Goal: Task Accomplishment & Management: Manage account settings

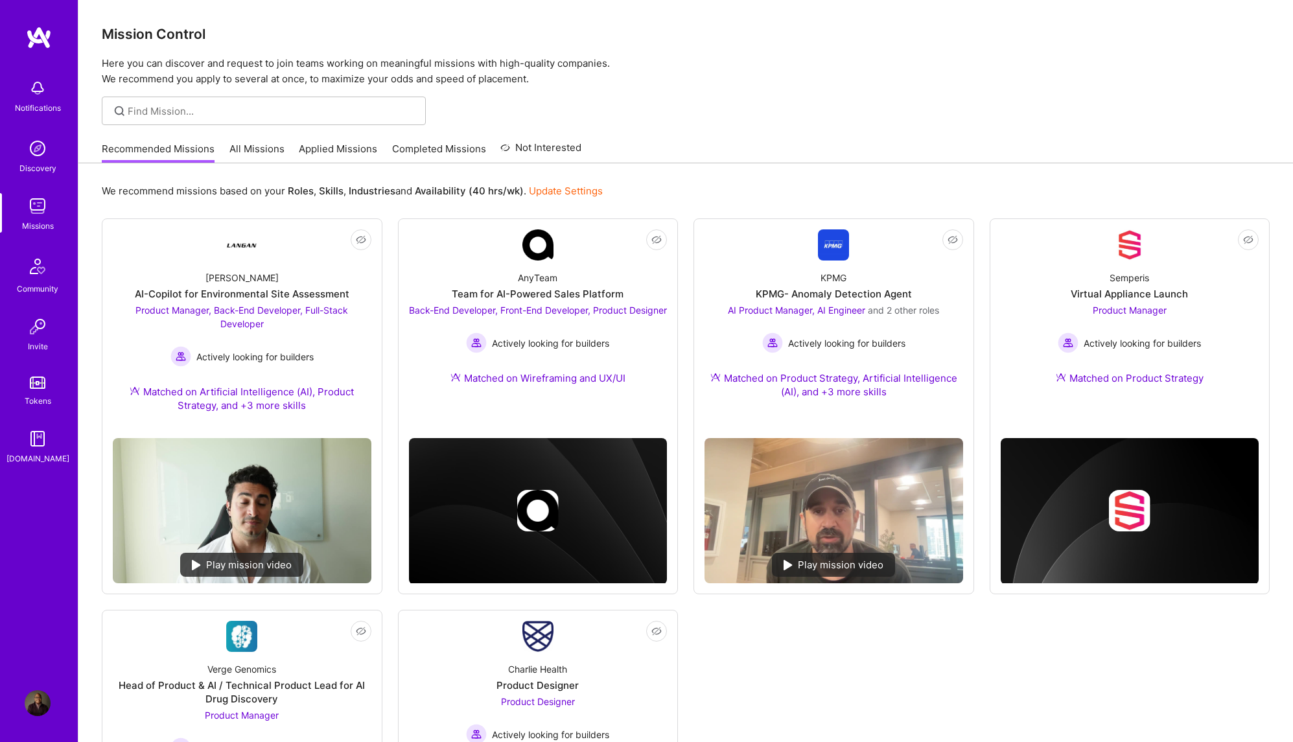
click at [266, 148] on link "All Missions" at bounding box center [256, 152] width 55 height 21
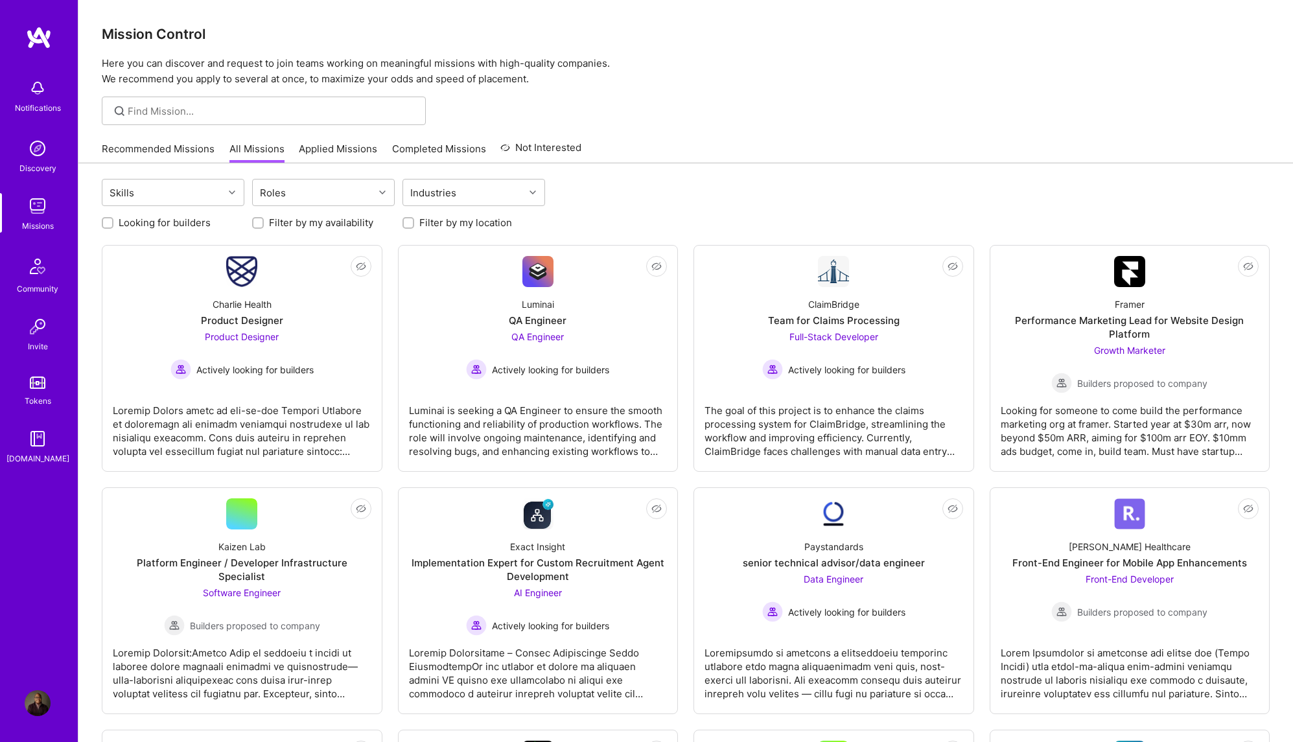
click at [167, 148] on link "Recommended Missions" at bounding box center [158, 152] width 113 height 21
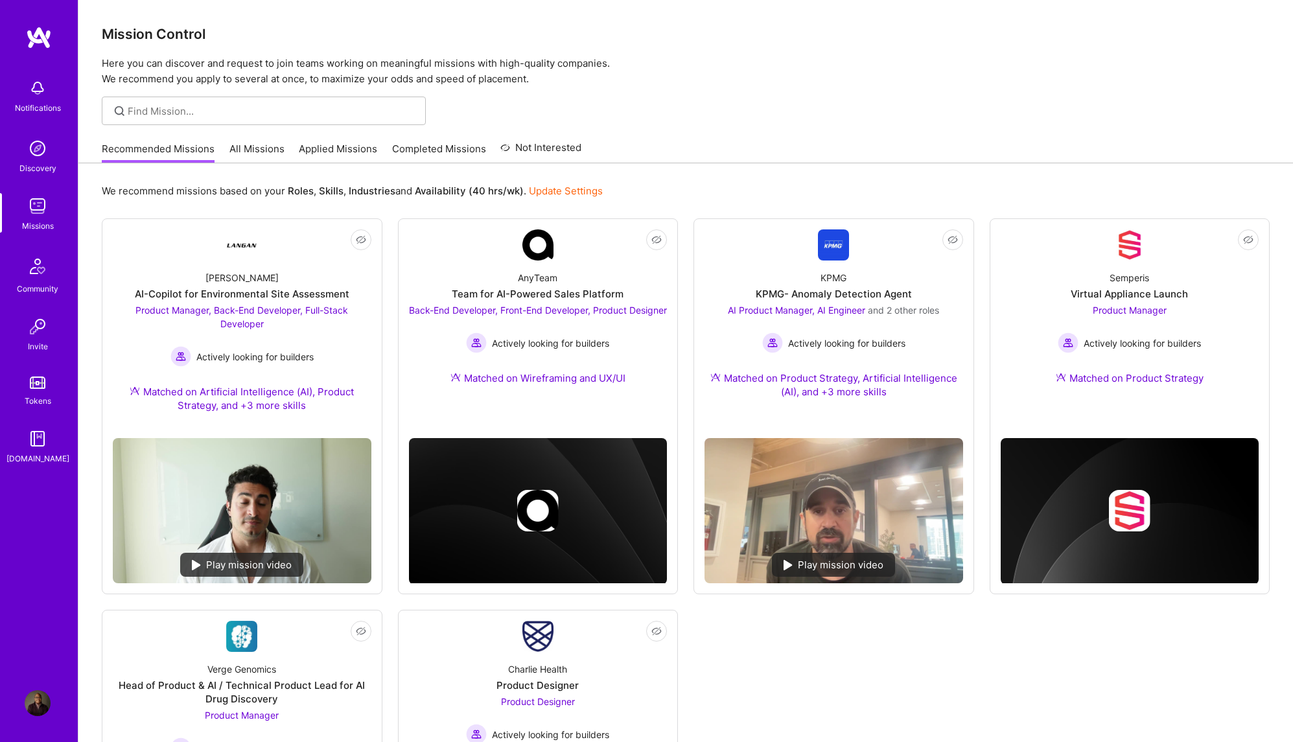
click at [38, 701] on img at bounding box center [38, 703] width 26 height 26
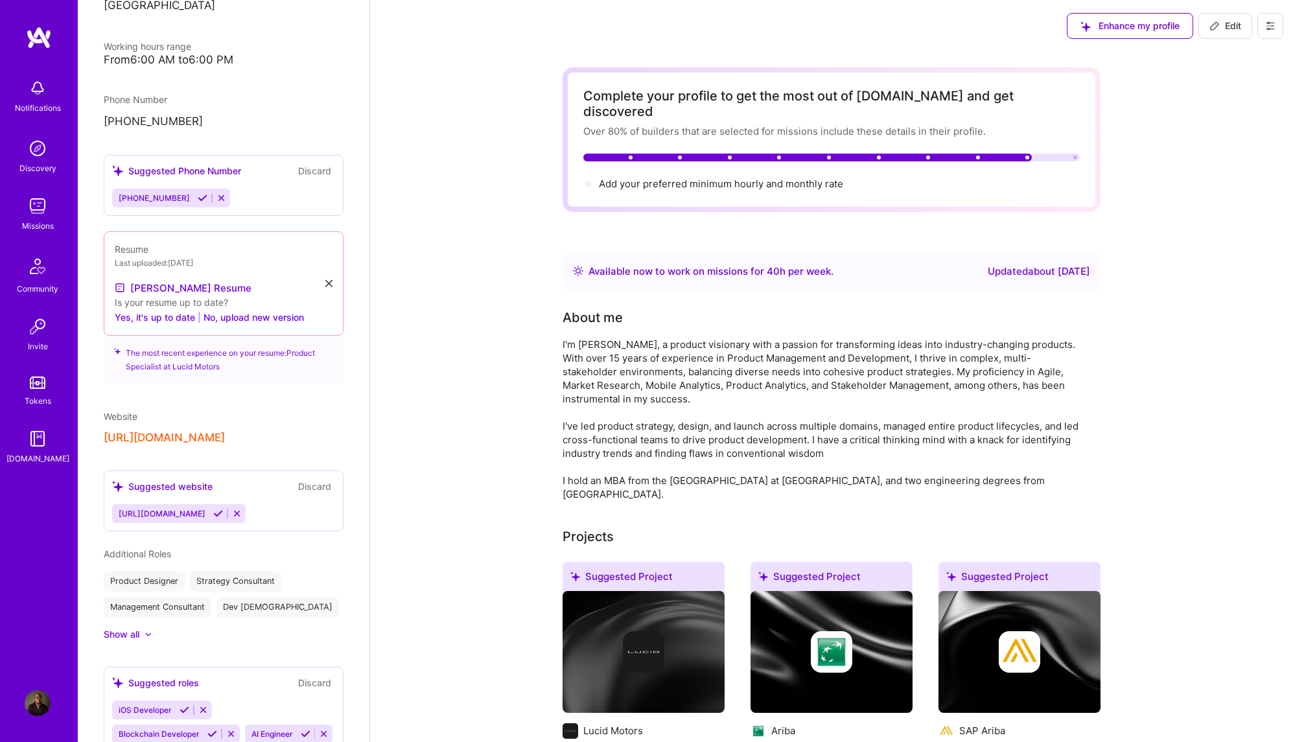
click at [1227, 23] on span "Edit" at bounding box center [1225, 25] width 32 height 13
select select "US"
select select "Right Now"
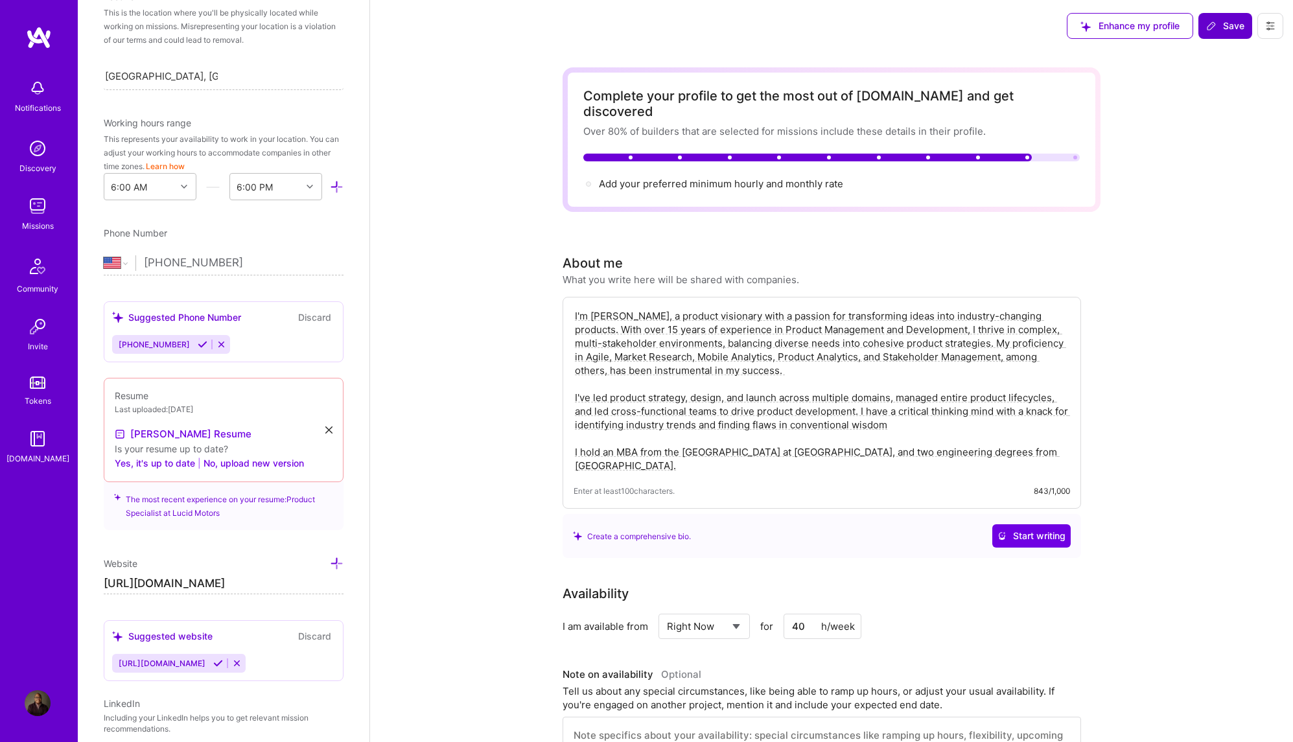
scroll to position [371, 0]
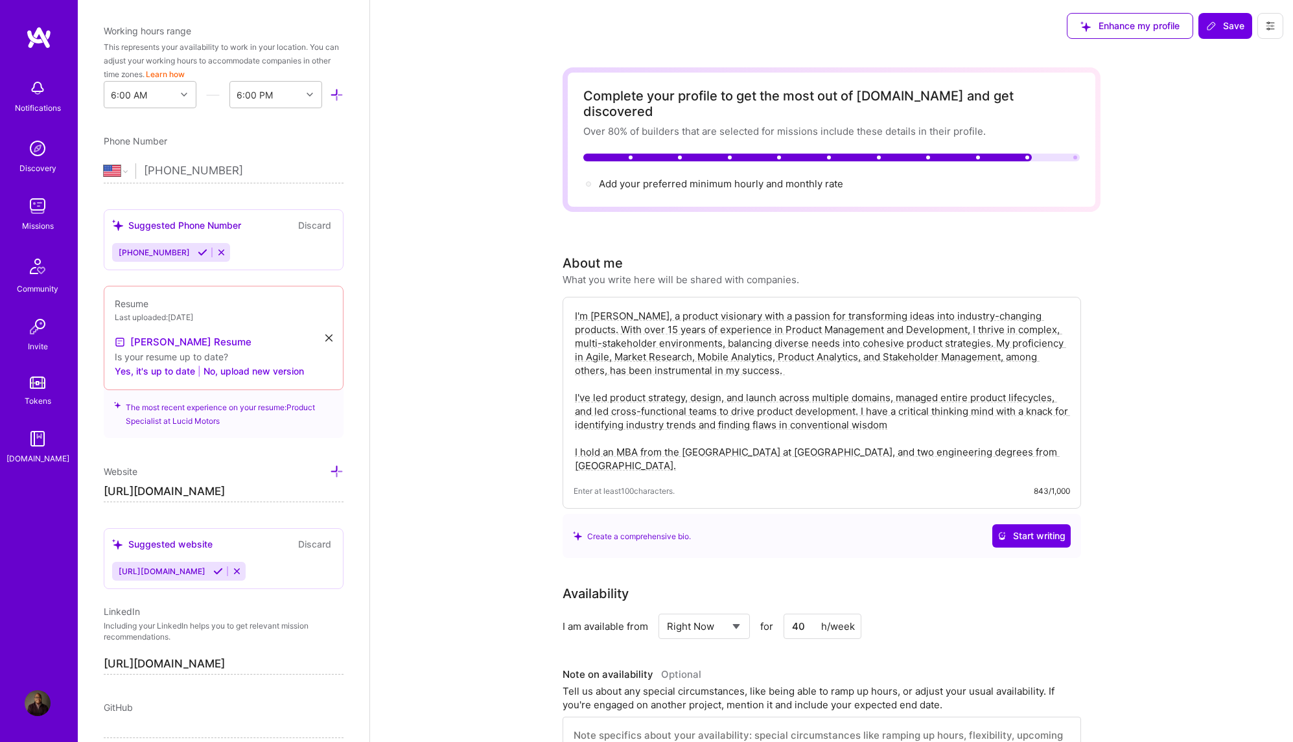
click at [711, 448] on textarea "I'm [PERSON_NAME], a product visionary with a passion for transforming ideas in…" at bounding box center [821, 391] width 496 height 166
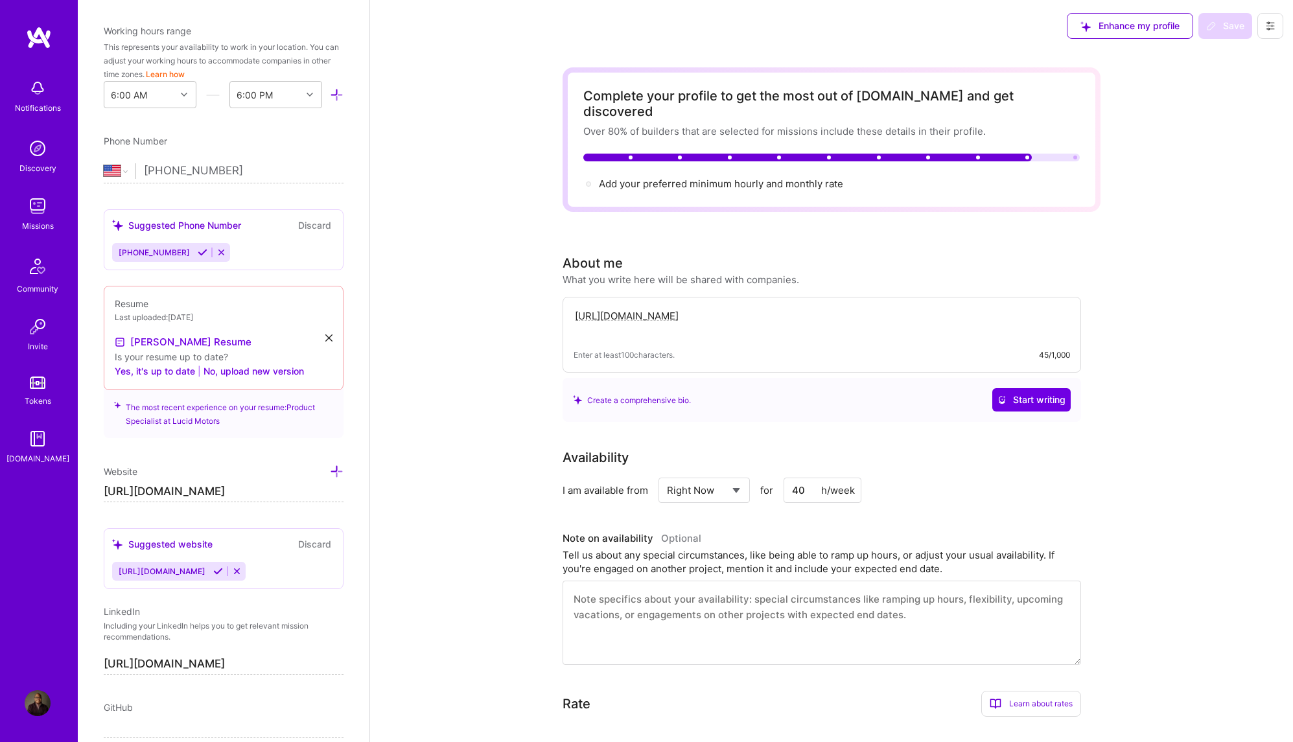
type textarea "I'm [PERSON_NAME], a product visionary with a passion for transforming ideas in…"
click at [664, 308] on textarea at bounding box center [821, 323] width 496 height 30
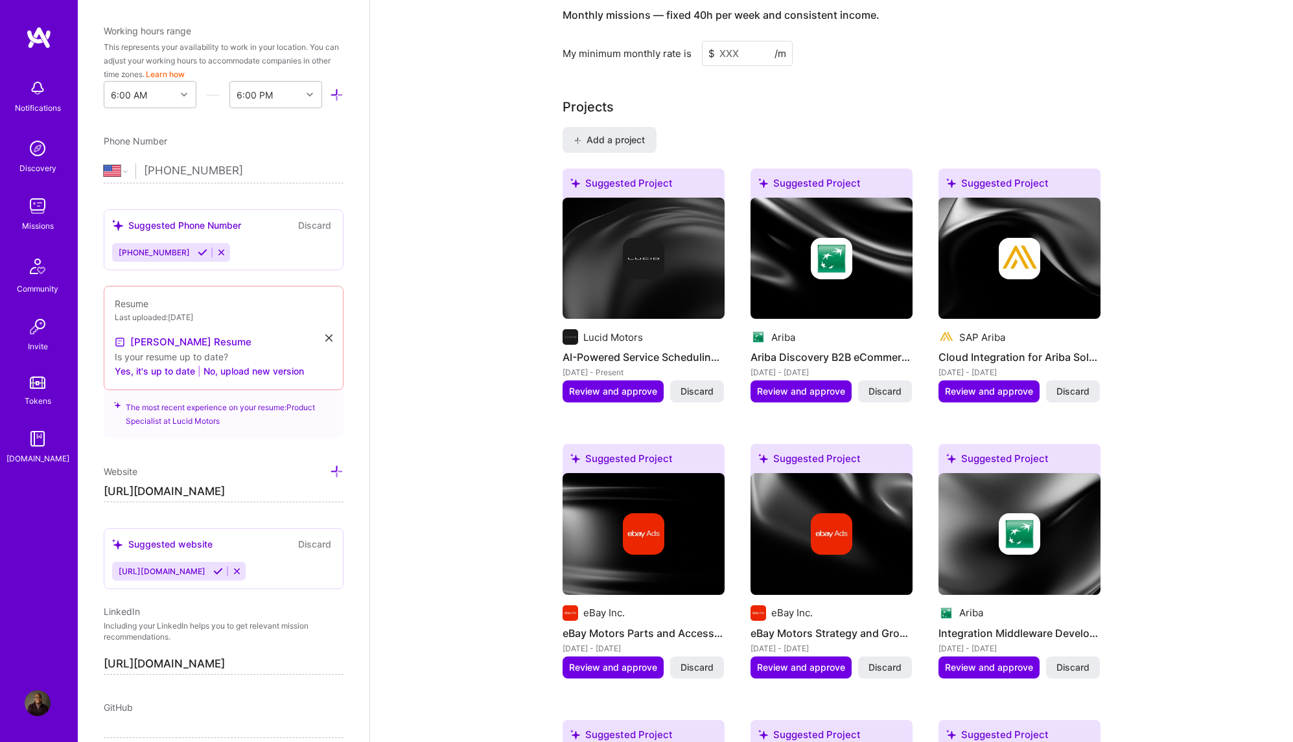
scroll to position [893, 0]
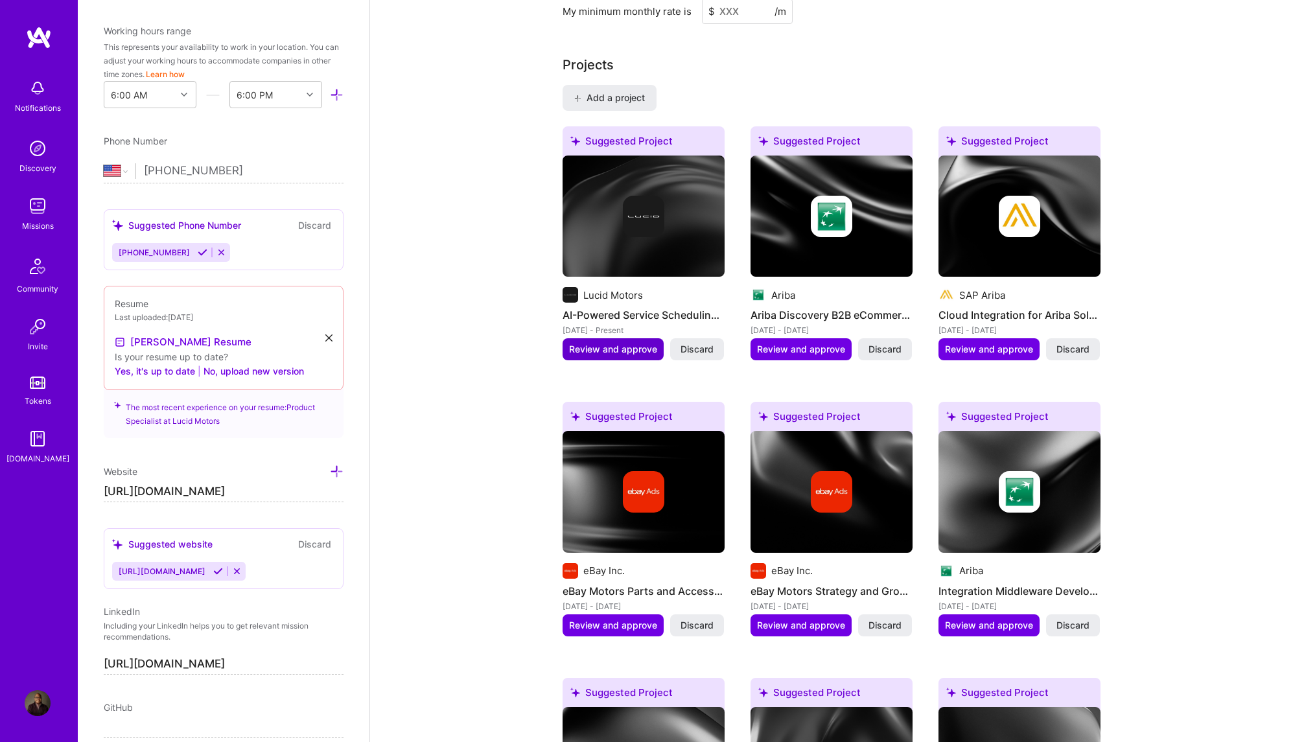
click at [632, 343] on span "Review and approve" at bounding box center [613, 349] width 88 height 13
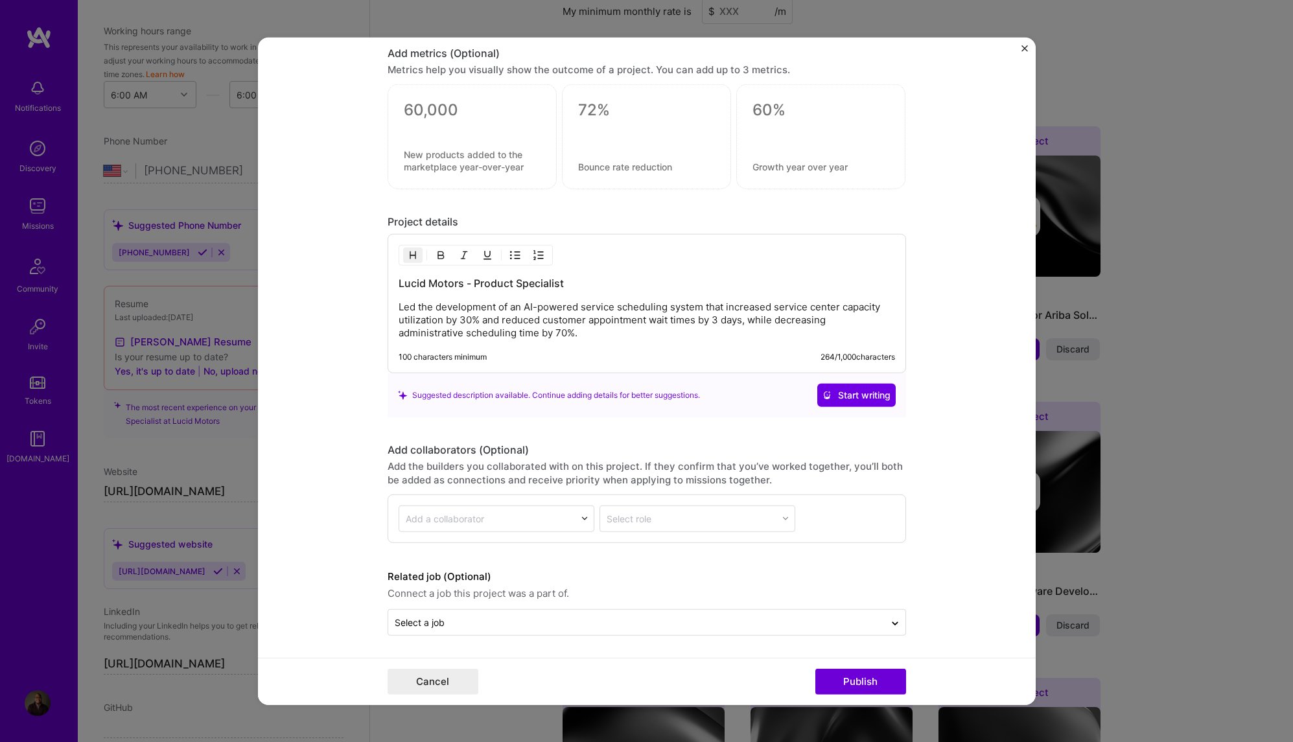
scroll to position [1048, 0]
click at [1021, 47] on img "Close" at bounding box center [1024, 48] width 6 height 6
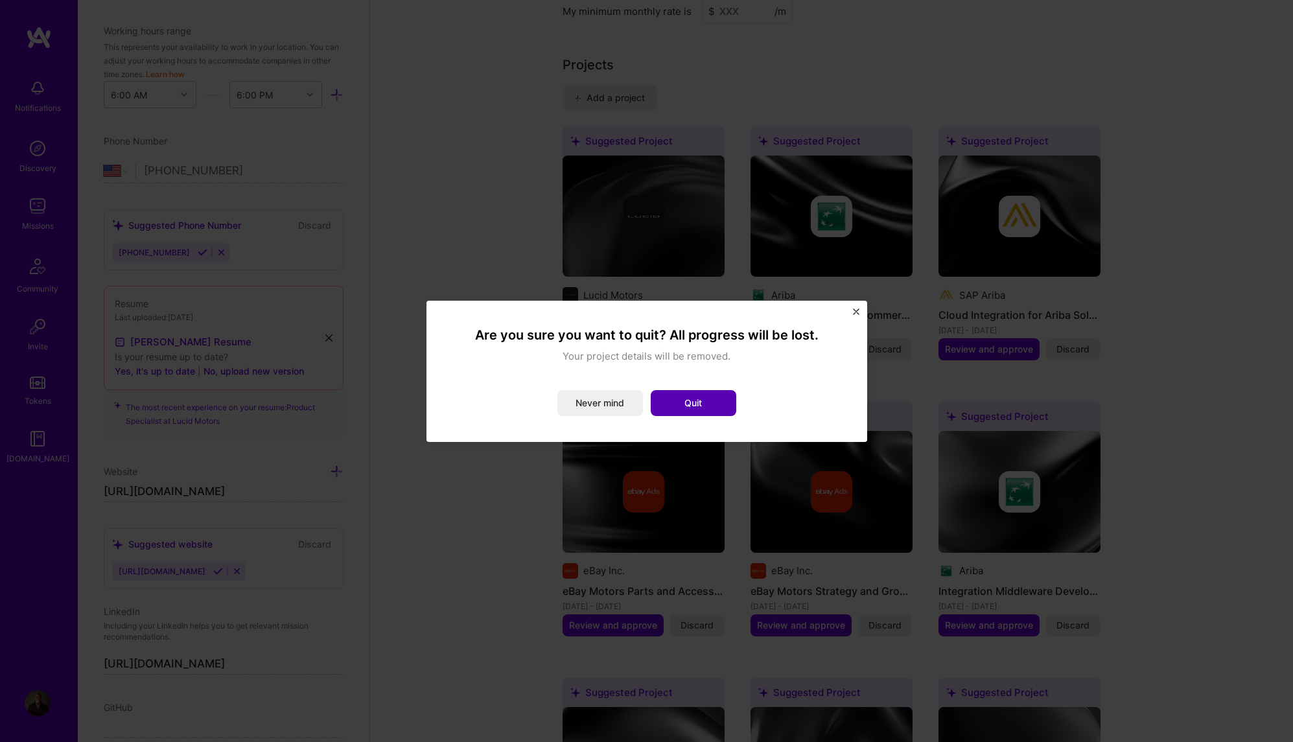
click at [709, 404] on button "Quit" at bounding box center [694, 403] width 86 height 26
